Goal: Information Seeking & Learning: Understand process/instructions

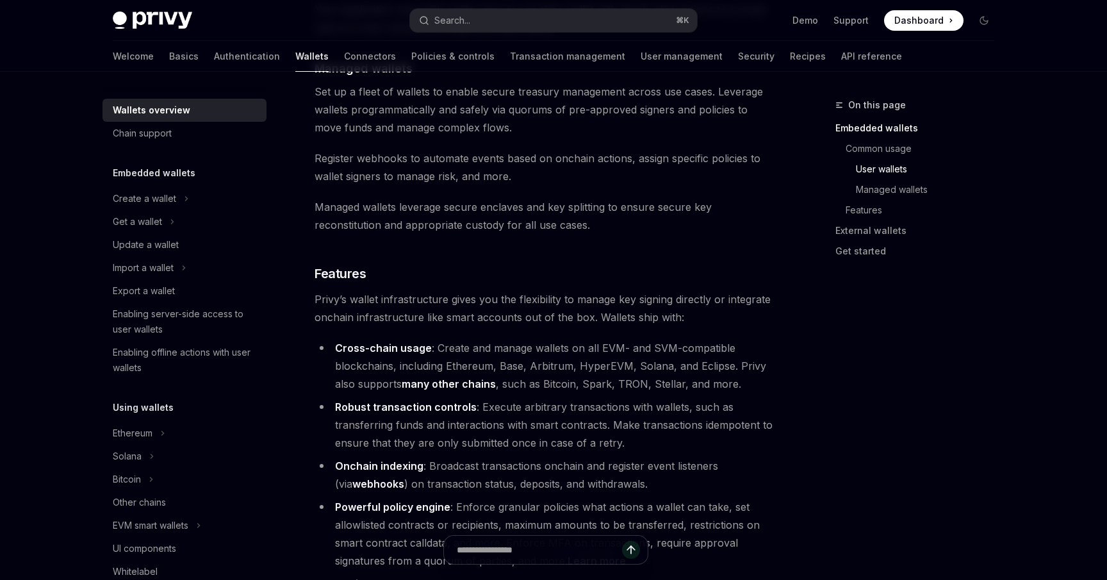
scroll to position [1266, 0]
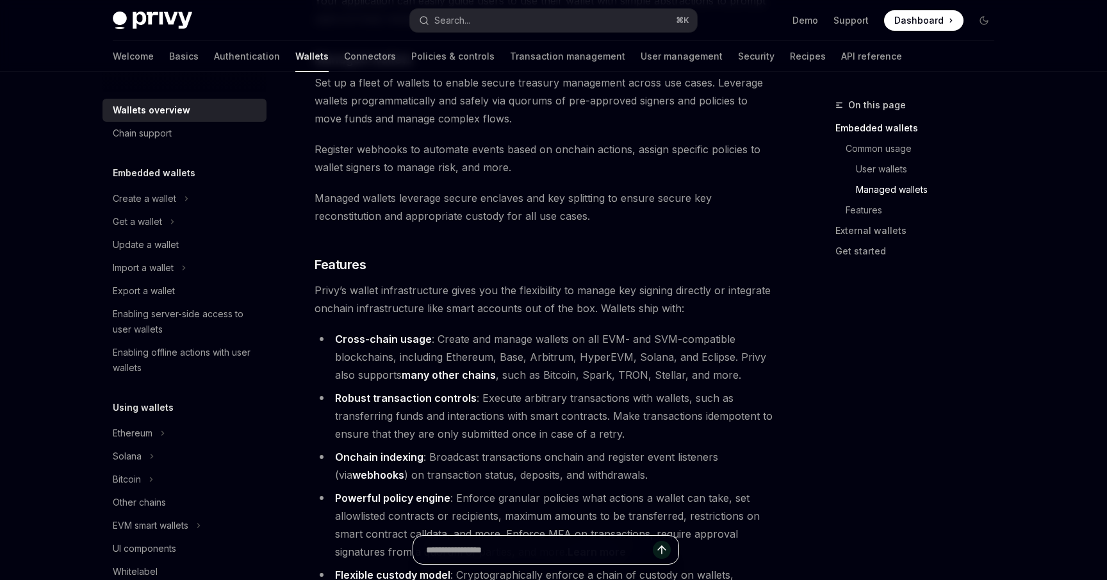
click at [566, 553] on input "text" at bounding box center [539, 549] width 227 height 28
click at [459, 430] on ul "Cross-chain usage : Create and manage wallets on all EVM- and SVM-compatible bl…" at bounding box center [545, 515] width 462 height 371
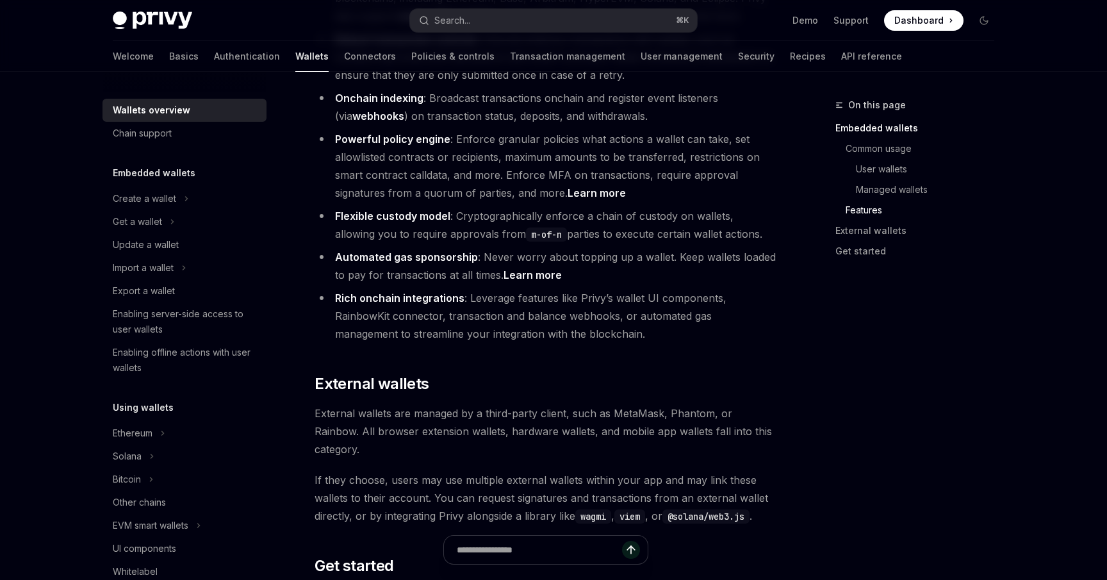
scroll to position [1625, 0]
click at [527, 550] on input "text" at bounding box center [539, 549] width 227 height 28
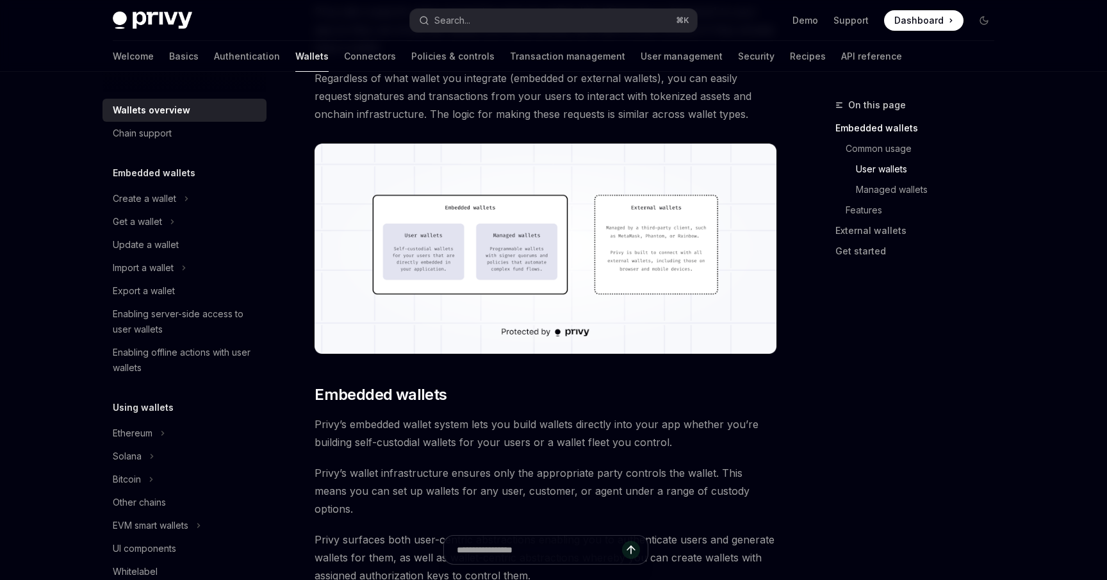
scroll to position [0, 0]
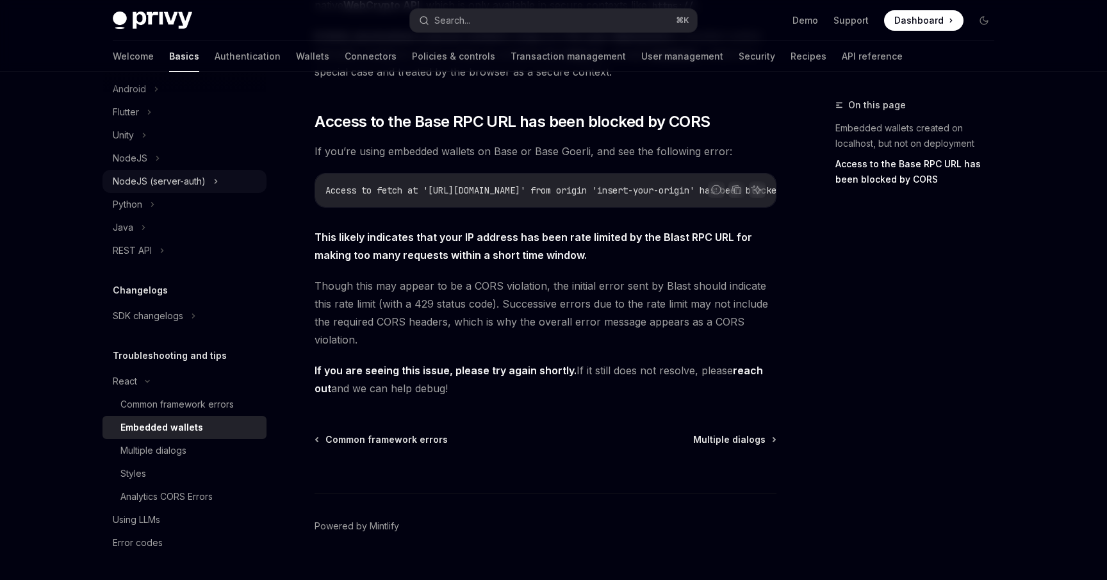
click at [196, 181] on div "NodeJS (server-auth)" at bounding box center [159, 181] width 93 height 15
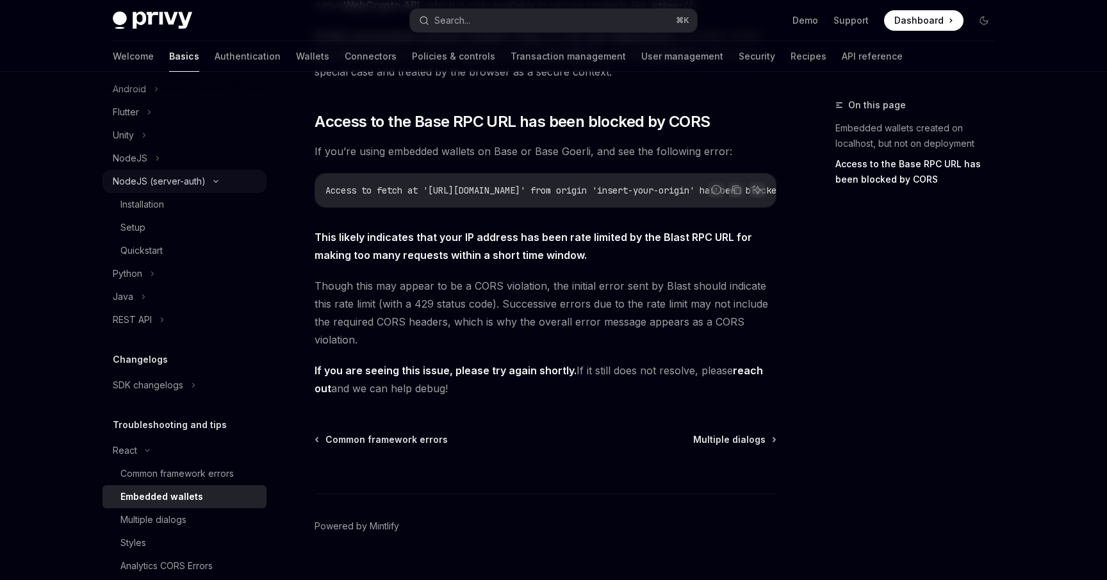
scroll to position [22, 0]
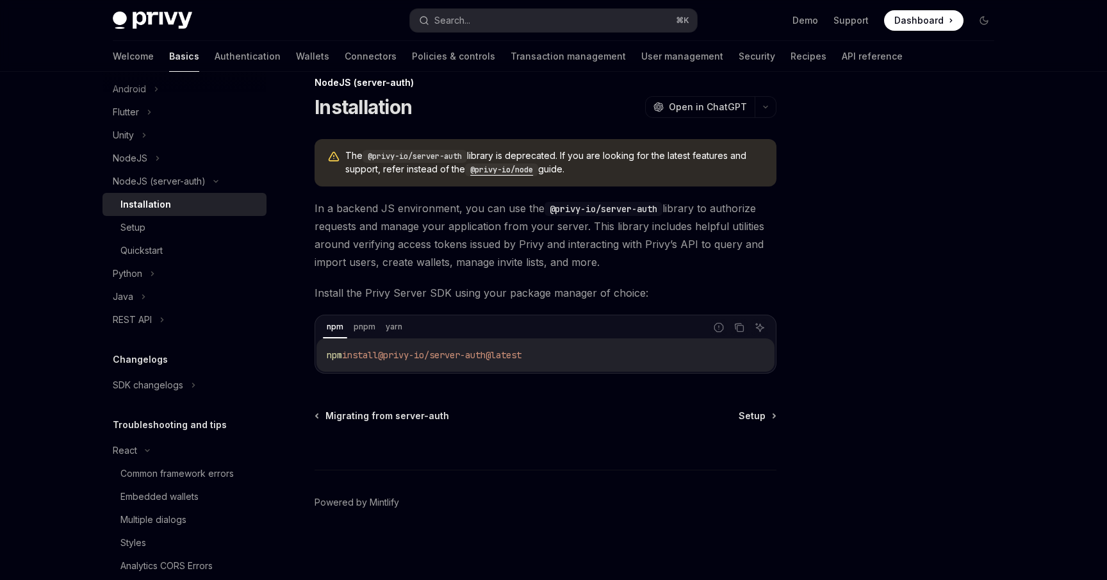
click at [753, 422] on div at bounding box center [545, 445] width 462 height 47
click at [753, 419] on span "Setup" at bounding box center [751, 415] width 27 height 13
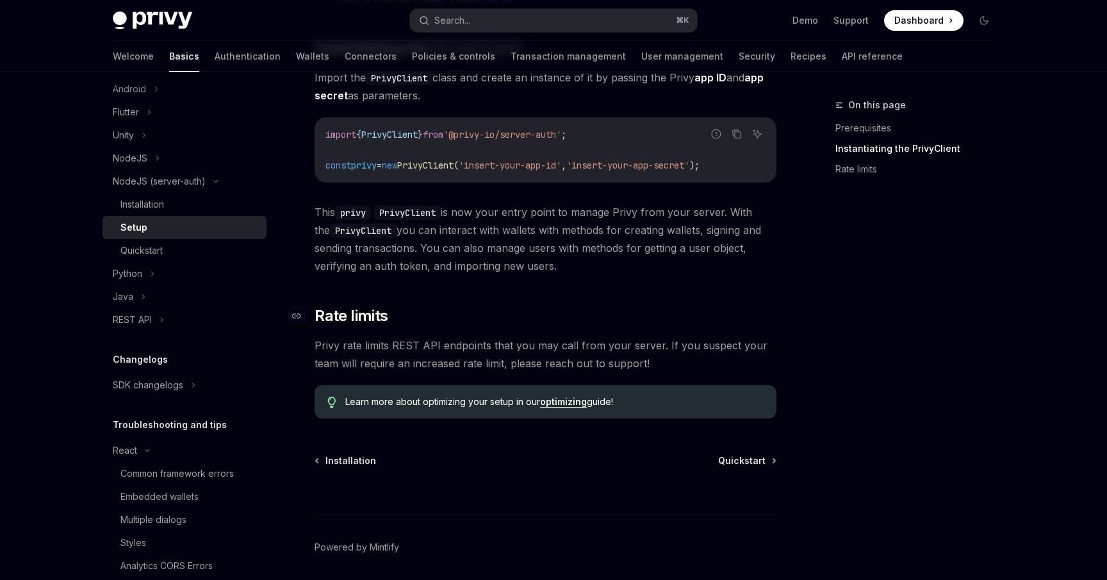
scroll to position [352, 0]
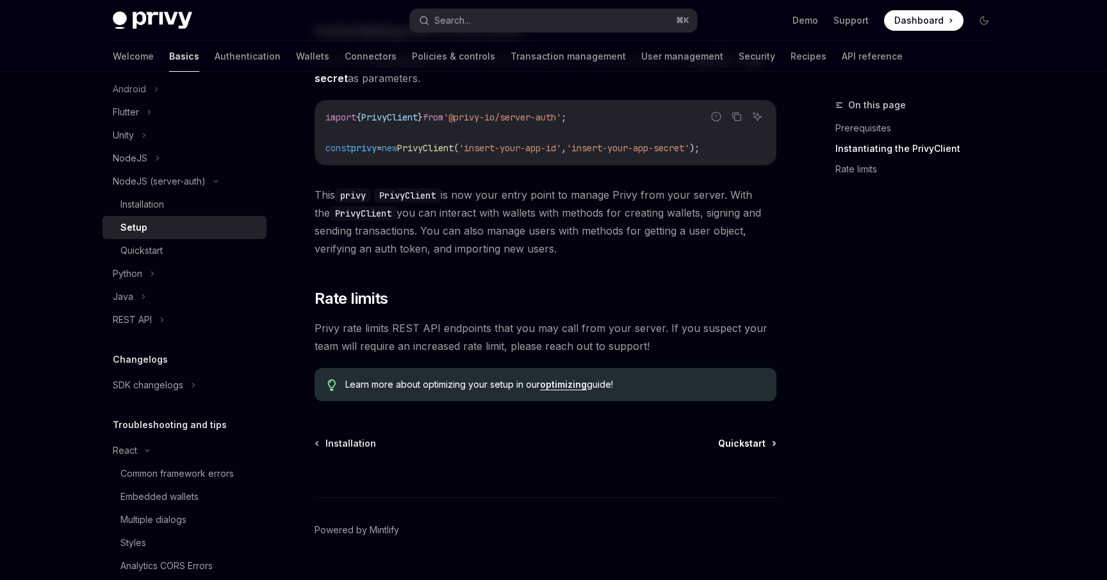
click at [753, 444] on span "Quickstart" at bounding box center [741, 443] width 47 height 13
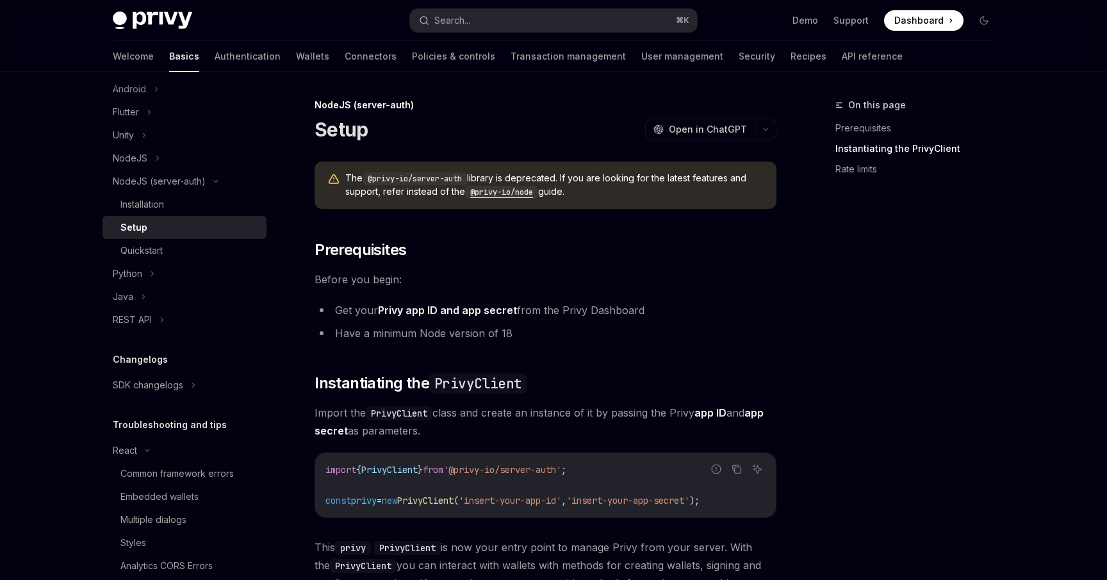
type textarea "*"
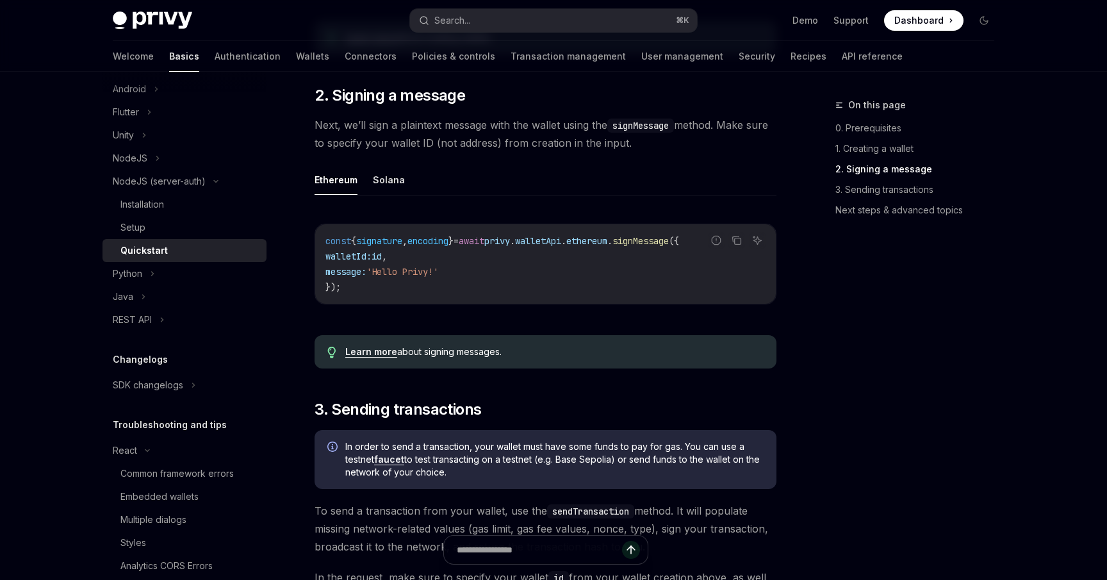
scroll to position [581, 0]
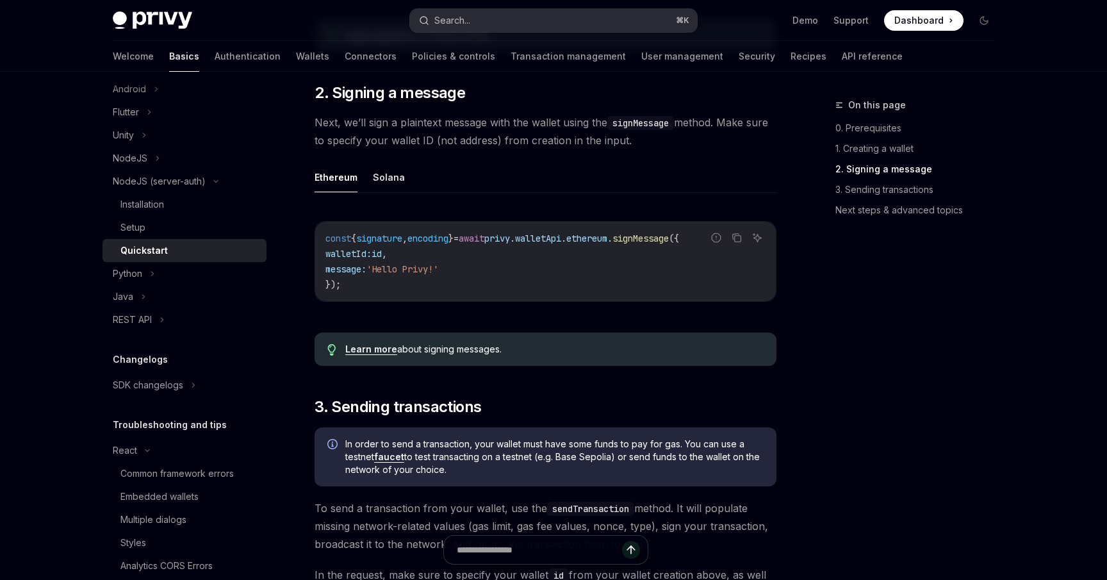
click at [489, 12] on button "Search... ⌘ K" at bounding box center [553, 20] width 287 height 23
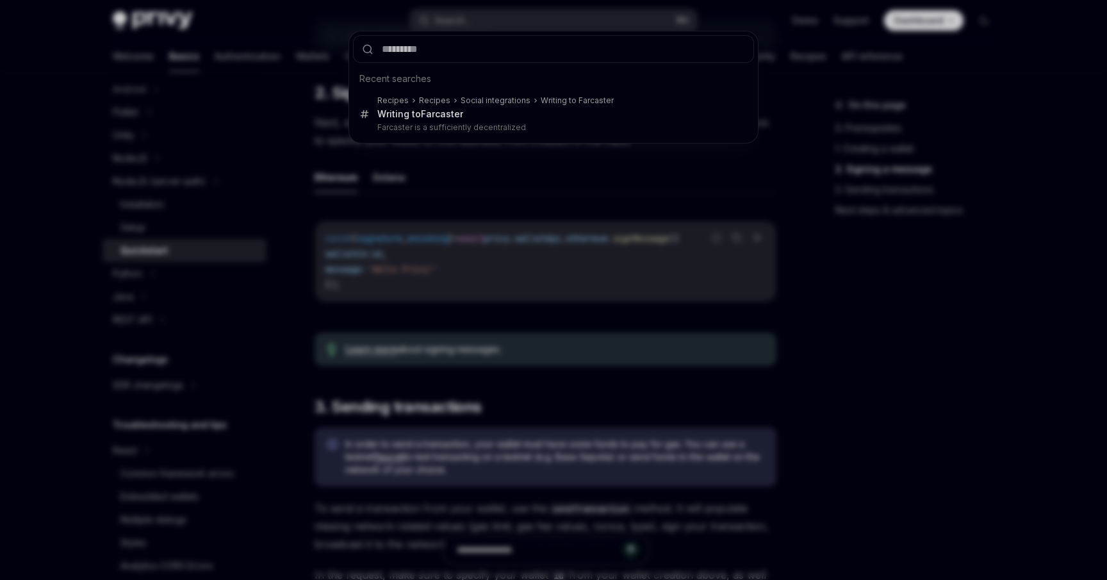
click at [614, 226] on div "Recent searches Recipes Recipes Social integrations Writing to Farcaster Writin…" at bounding box center [553, 290] width 1107 height 580
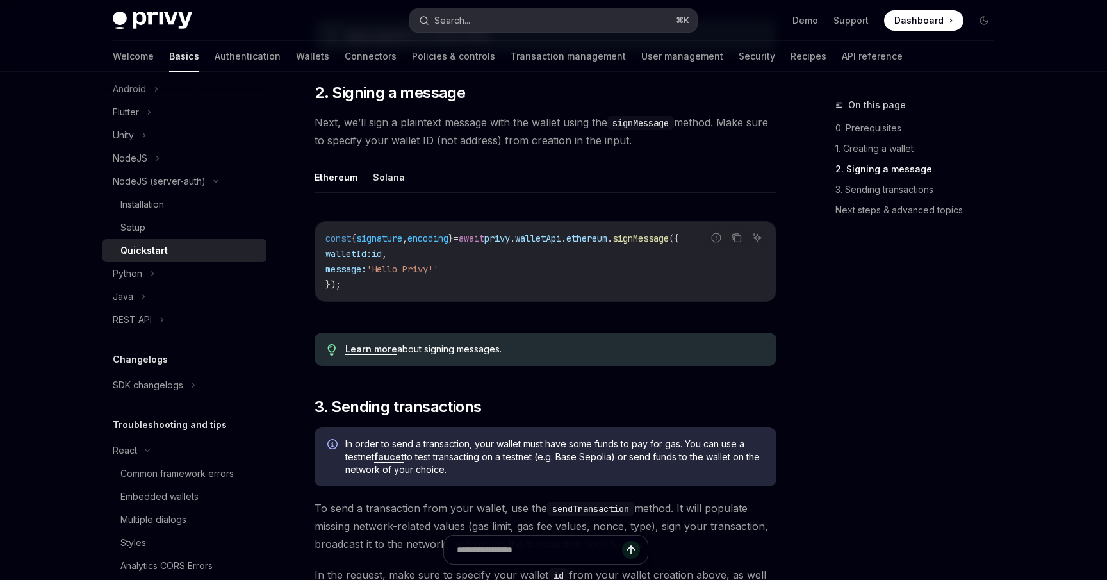
click at [505, 17] on button "Search... ⌘ K" at bounding box center [553, 20] width 287 height 23
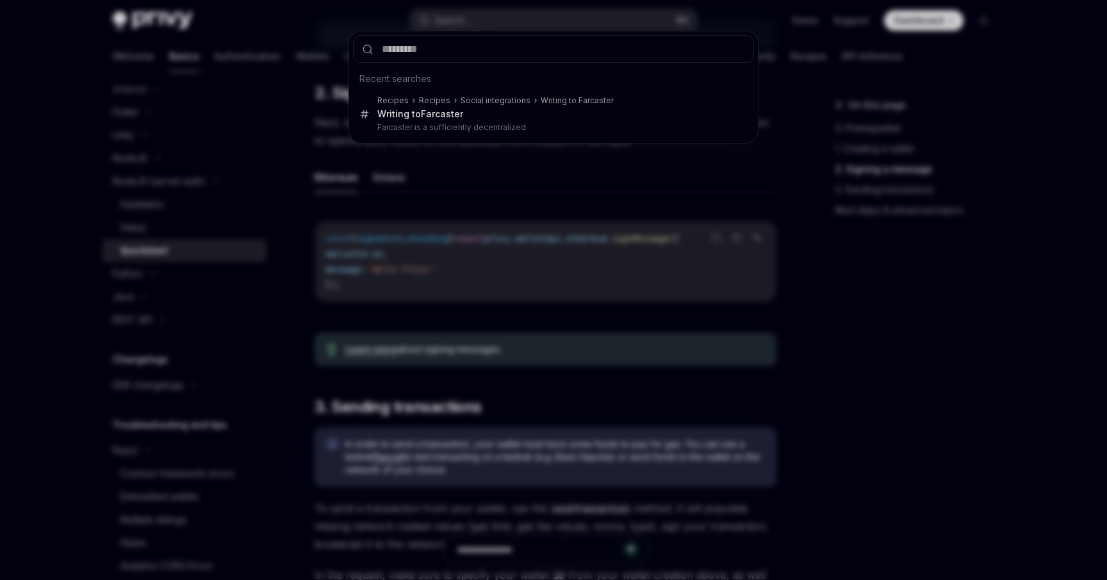
click at [551, 248] on div "Recent searches Recipes Recipes Social integrations Writing to Farcaster Writin…" at bounding box center [553, 290] width 1107 height 580
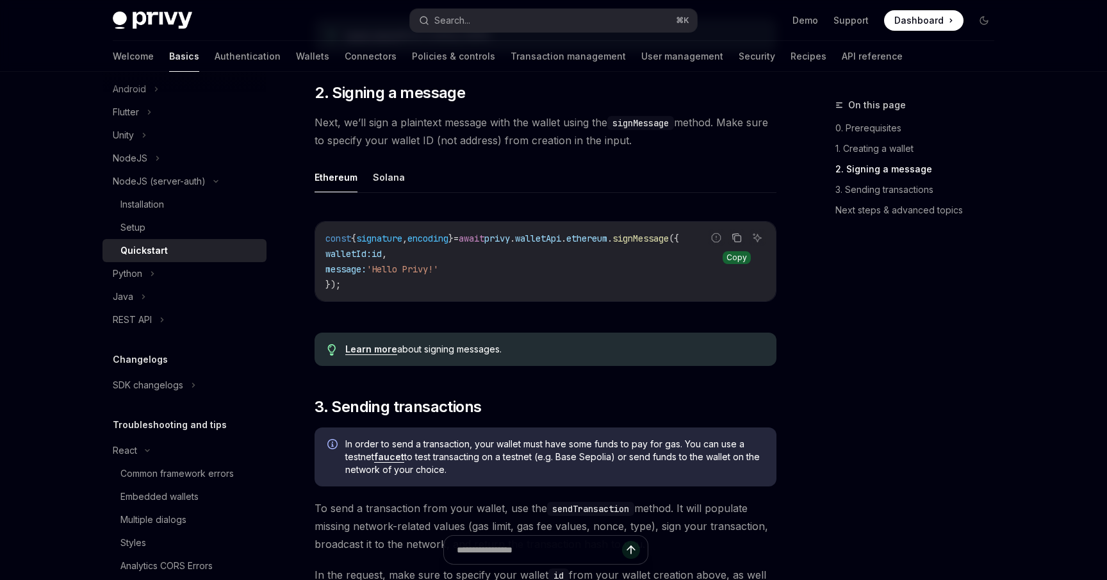
click at [735, 243] on icon "Copy the contents from the code block" at bounding box center [736, 237] width 10 height 10
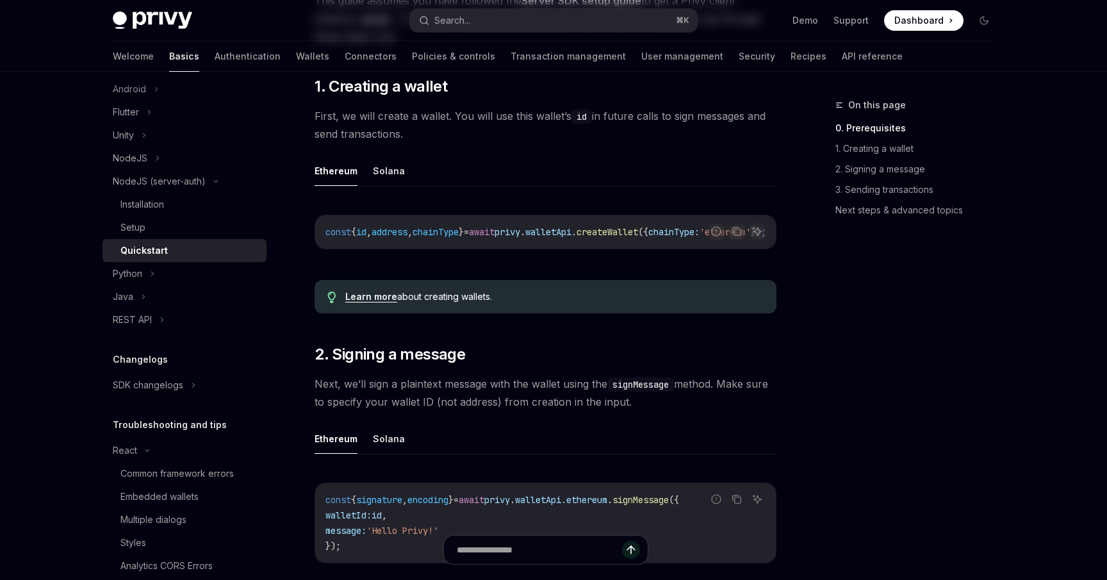
scroll to position [0, 0]
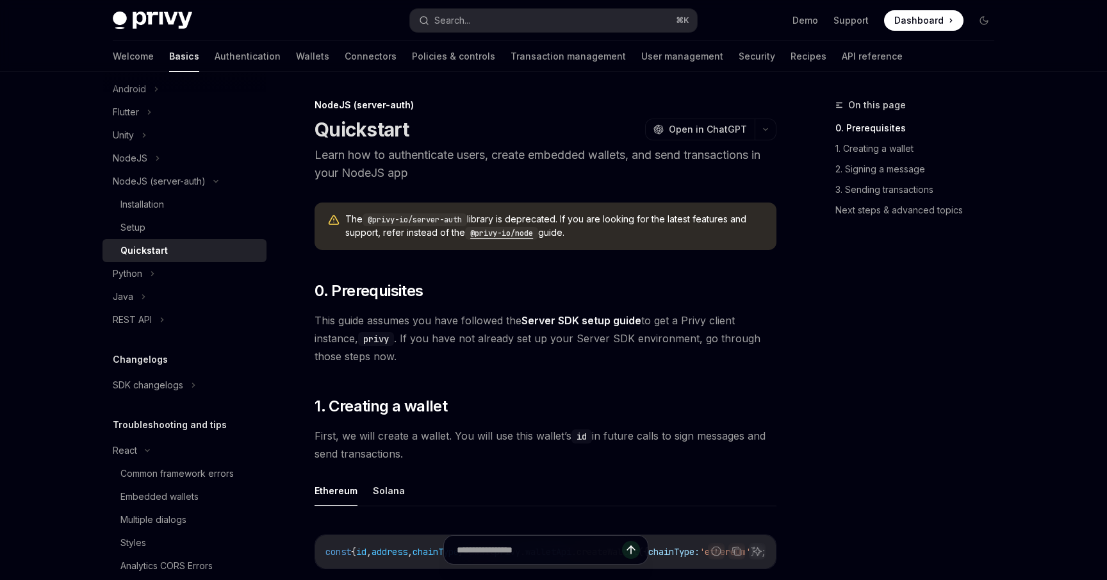
click at [514, 8] on div "Privy Docs home page Search... ⌘ K Demo Support Dashboard Dashboard Search..." at bounding box center [553, 20] width 881 height 41
click at [503, 20] on button "Search... ⌘ K" at bounding box center [553, 20] width 287 height 23
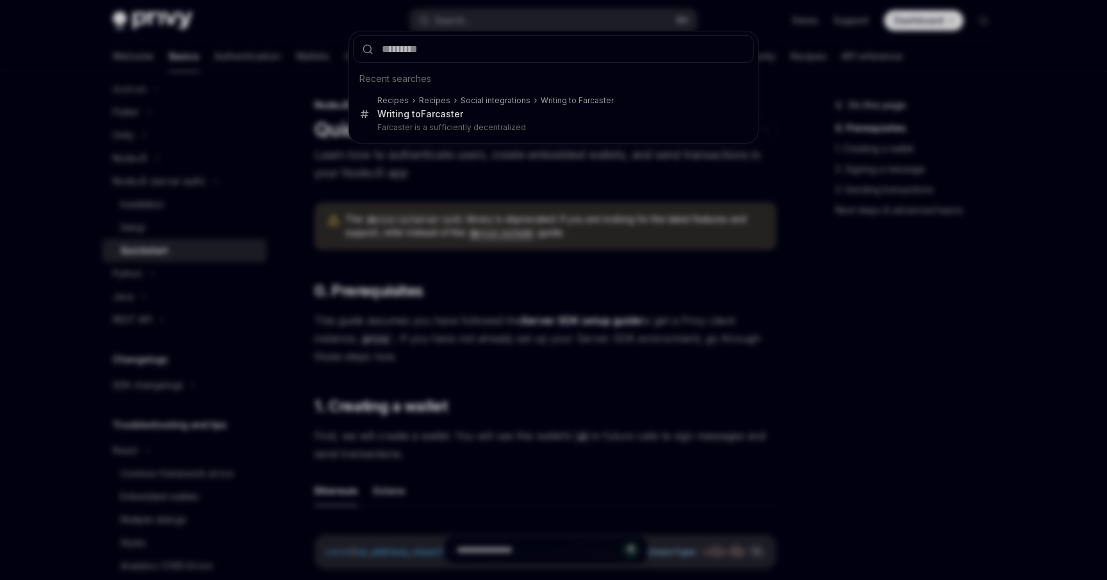
click at [519, 263] on div "Recent searches Recipes Recipes Social integrations Writing to Farcaster Writin…" at bounding box center [553, 290] width 1107 height 580
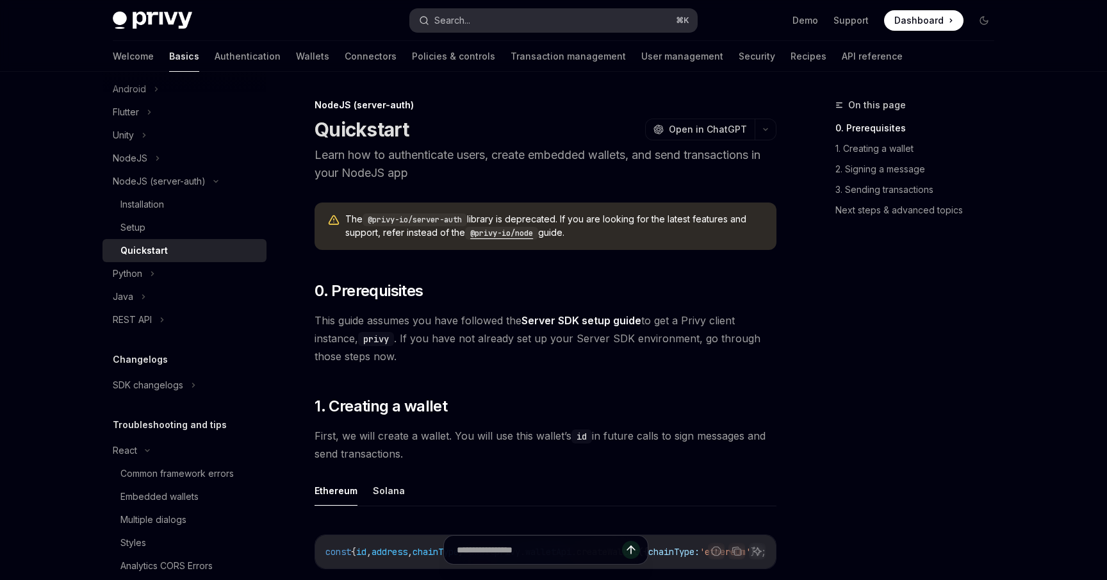
click at [482, 12] on button "Search... ⌘ K" at bounding box center [553, 20] width 287 height 23
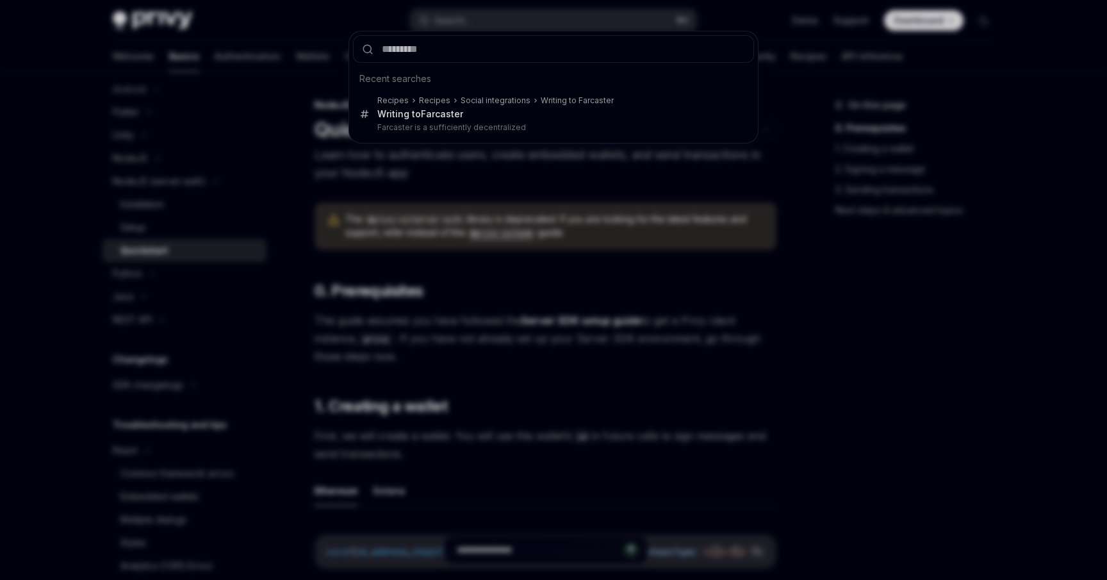
click at [510, 261] on div "Recent searches Recipes Recipes Social integrations Writing to Farcaster Writin…" at bounding box center [553, 290] width 1107 height 580
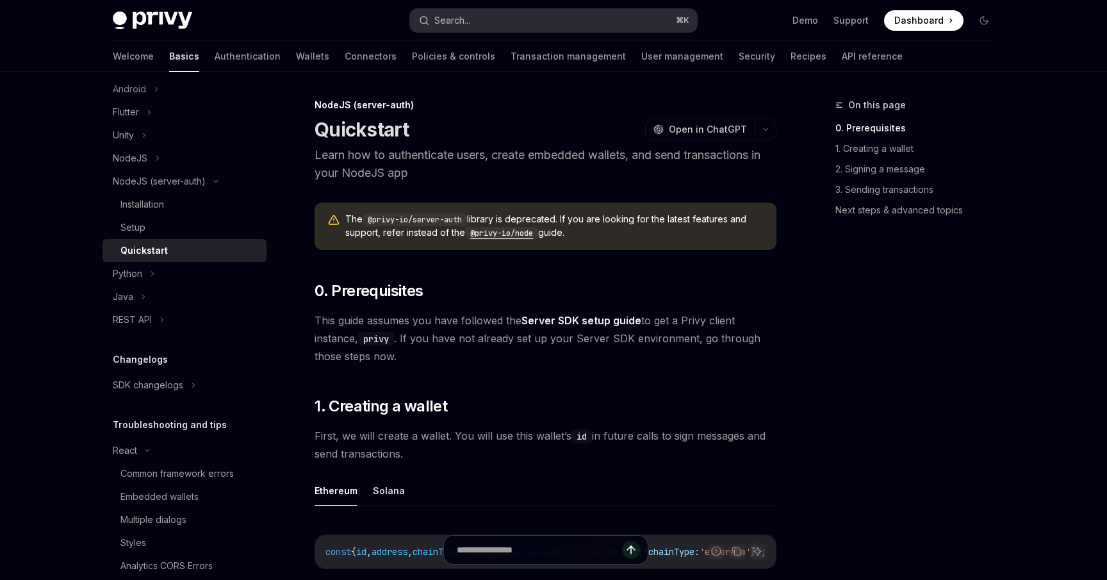
click at [492, 14] on button "Search... ⌘ K" at bounding box center [553, 20] width 287 height 23
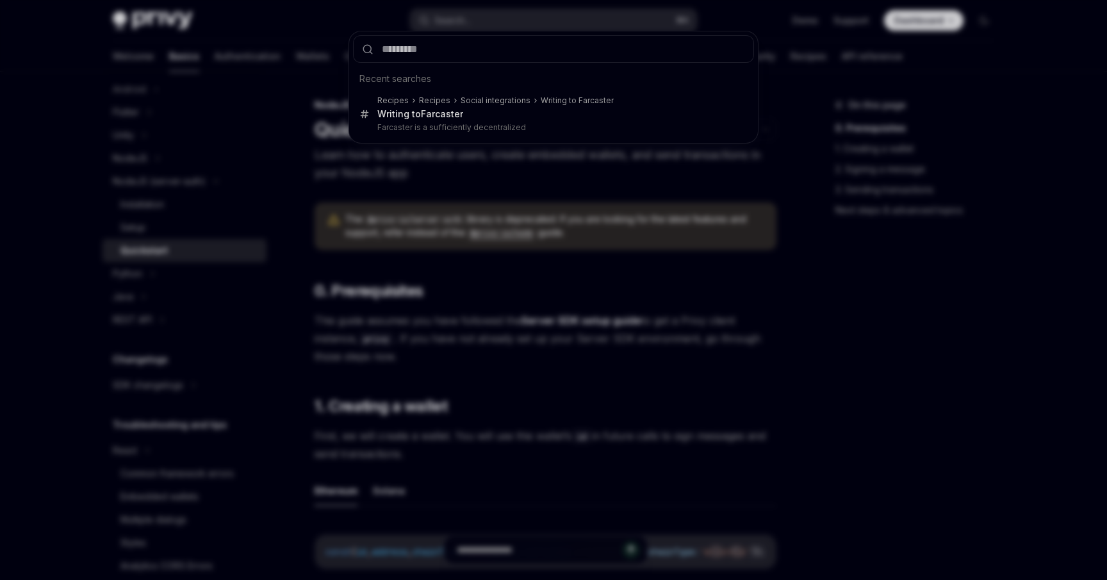
click at [482, 339] on div "Recent searches Recipes Recipes Social integrations Writing to Farcaster Writin…" at bounding box center [553, 290] width 1107 height 580
